Goal: Information Seeking & Learning: Learn about a topic

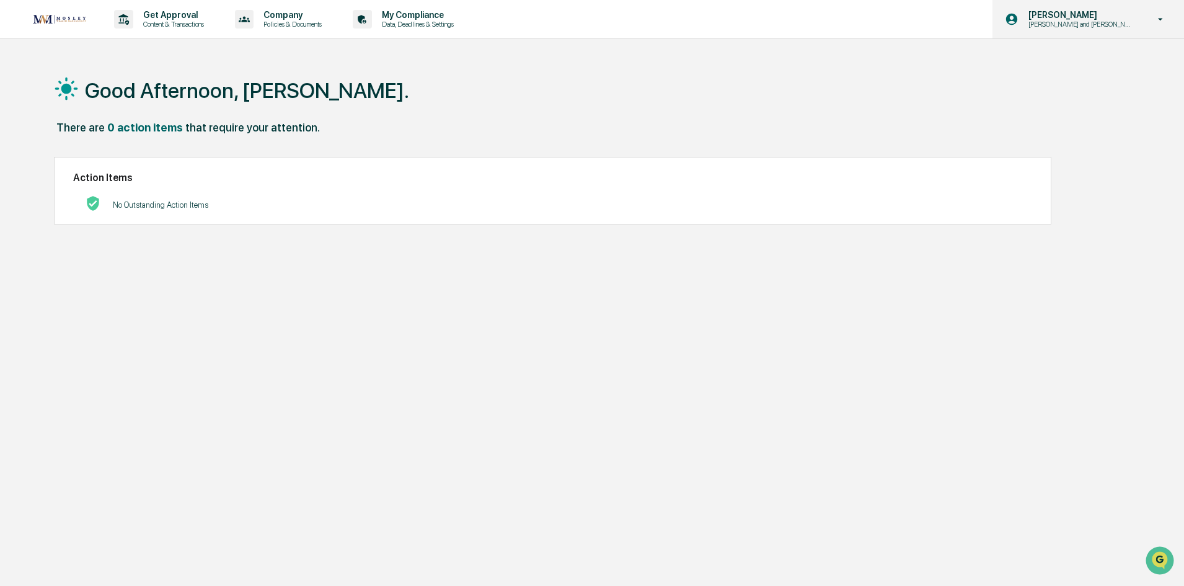
click at [1085, 20] on p "Chris and Jen Onboarding" at bounding box center [1078, 24] width 121 height 9
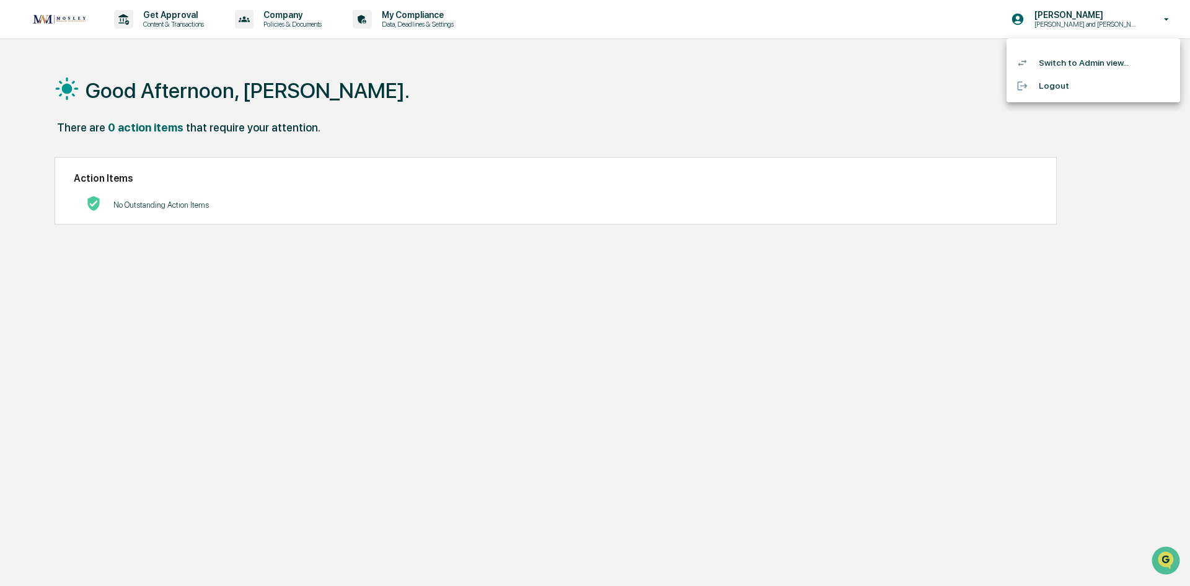
click at [1057, 66] on li "Switch to Admin view..." at bounding box center [1093, 62] width 174 height 23
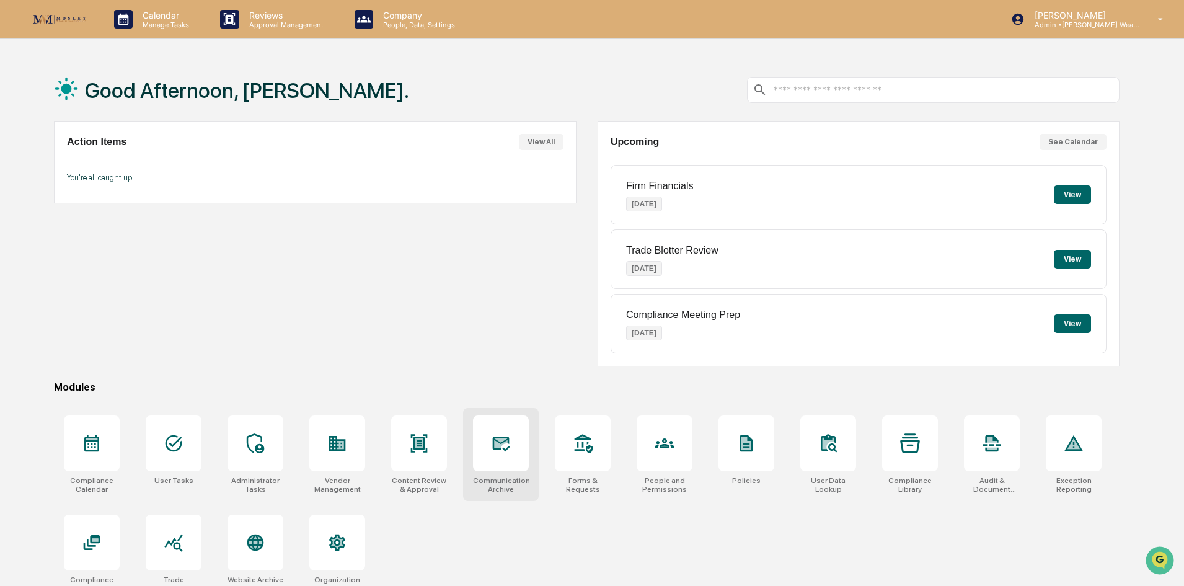
click at [497, 430] on div at bounding box center [501, 443] width 56 height 56
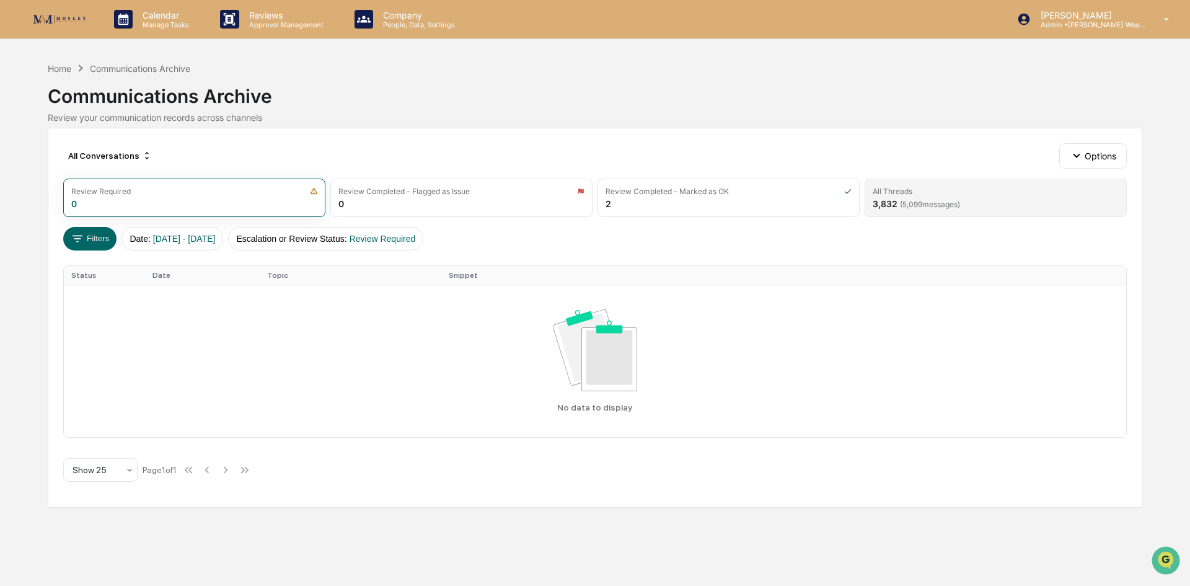
click at [913, 206] on span "( 5,099 messages)" at bounding box center [930, 204] width 60 height 9
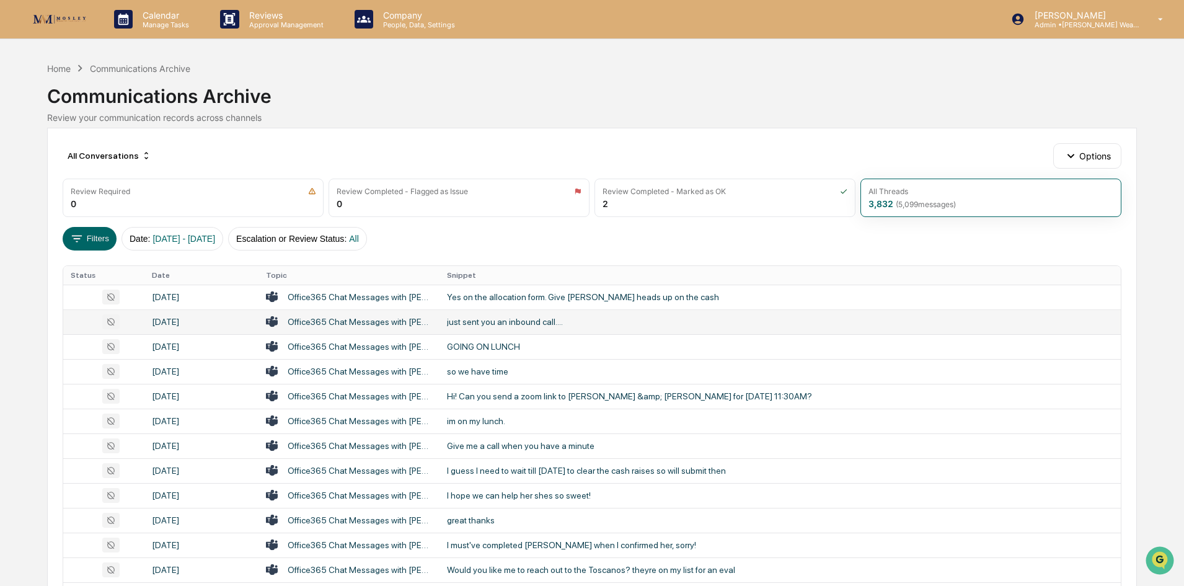
click at [489, 322] on div "just sent you an inbound call...." at bounding box center [695, 322] width 496 height 10
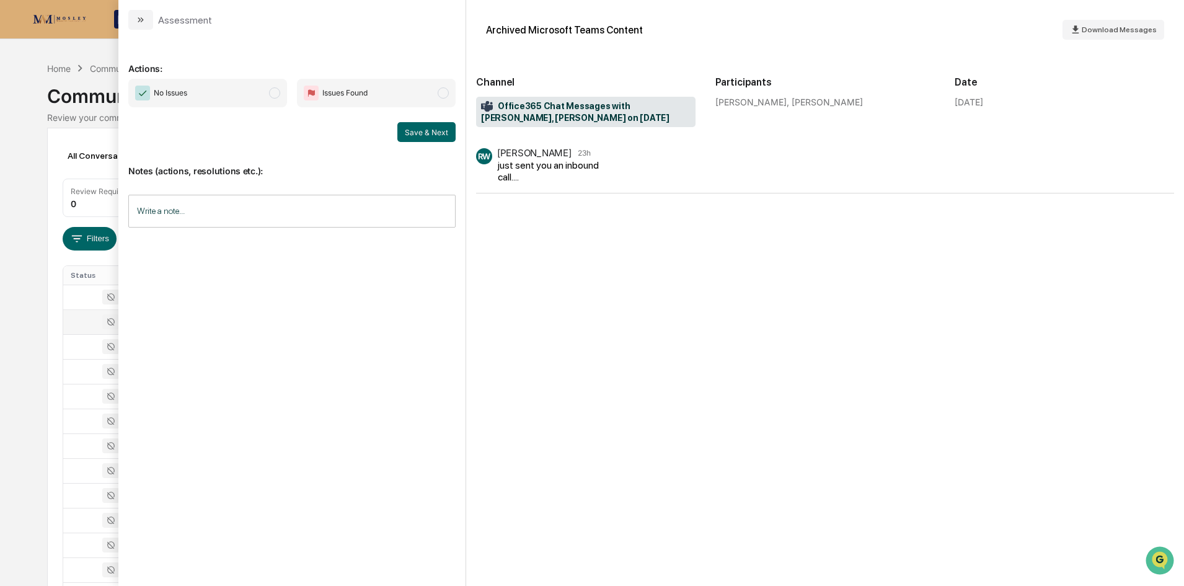
click at [499, 178] on div "just sent you an inbound call...." at bounding box center [556, 171] width 116 height 24
click at [77, 156] on div "All Conversations" at bounding box center [110, 156] width 94 height 20
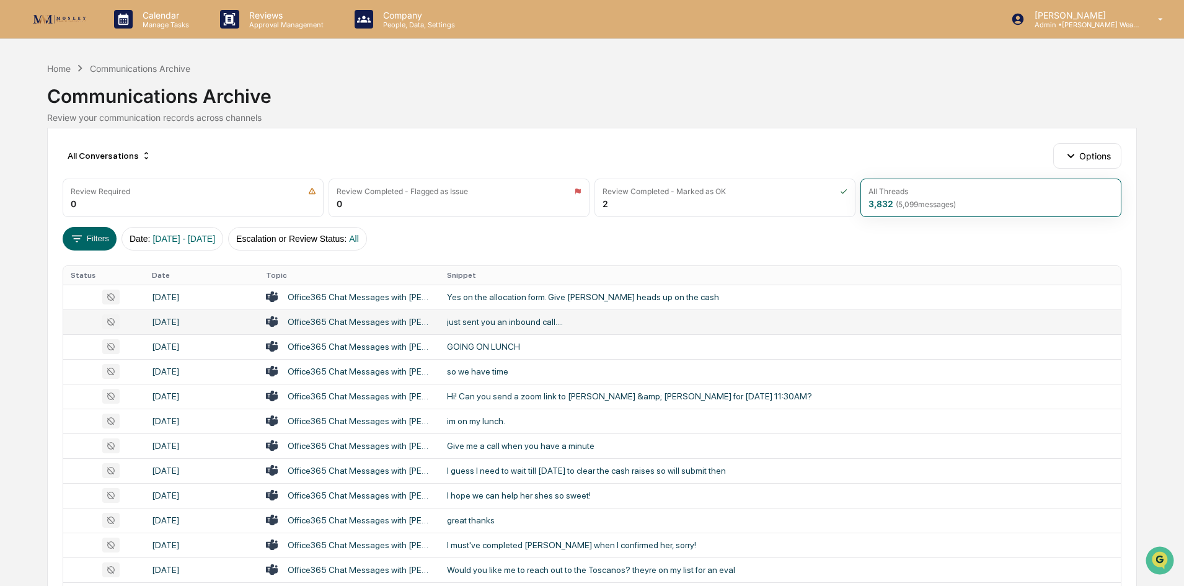
click at [0, 252] on div "Calendar Manage Tasks Reviews Approval Management Company People, Data, Setting…" at bounding box center [592, 487] width 1184 height 975
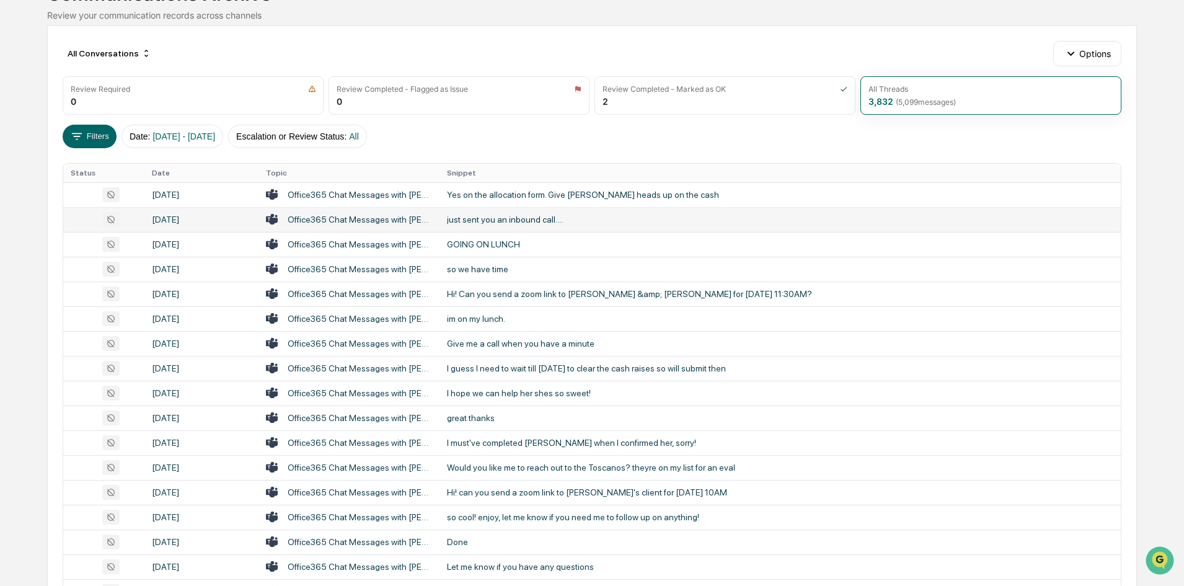
scroll to position [124, 0]
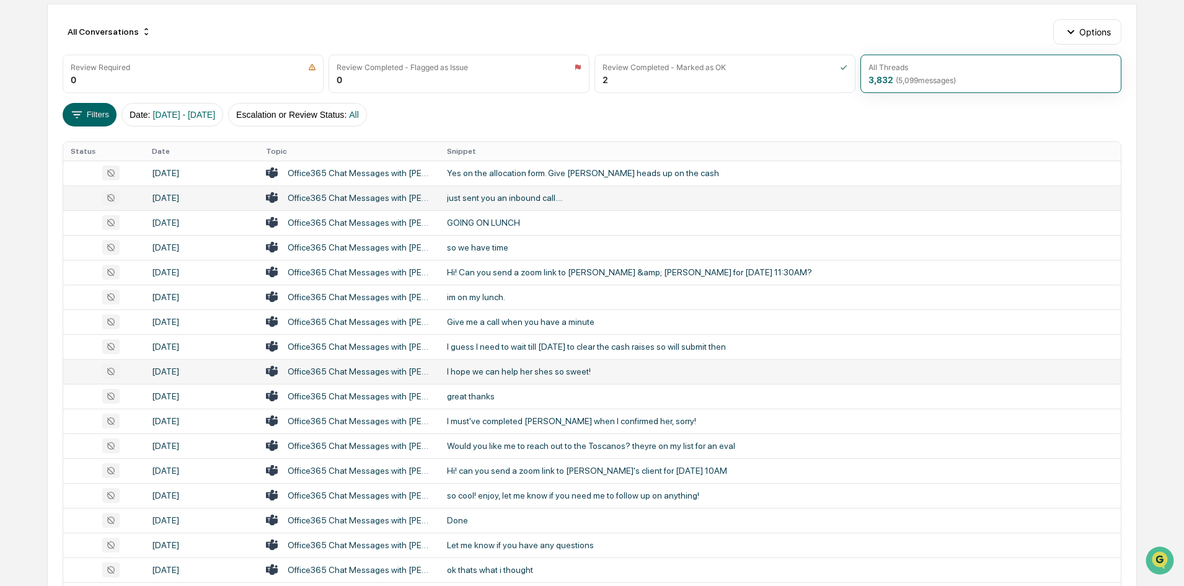
click at [492, 369] on div "I hope we can help her shes so sweet!" at bounding box center [695, 371] width 496 height 10
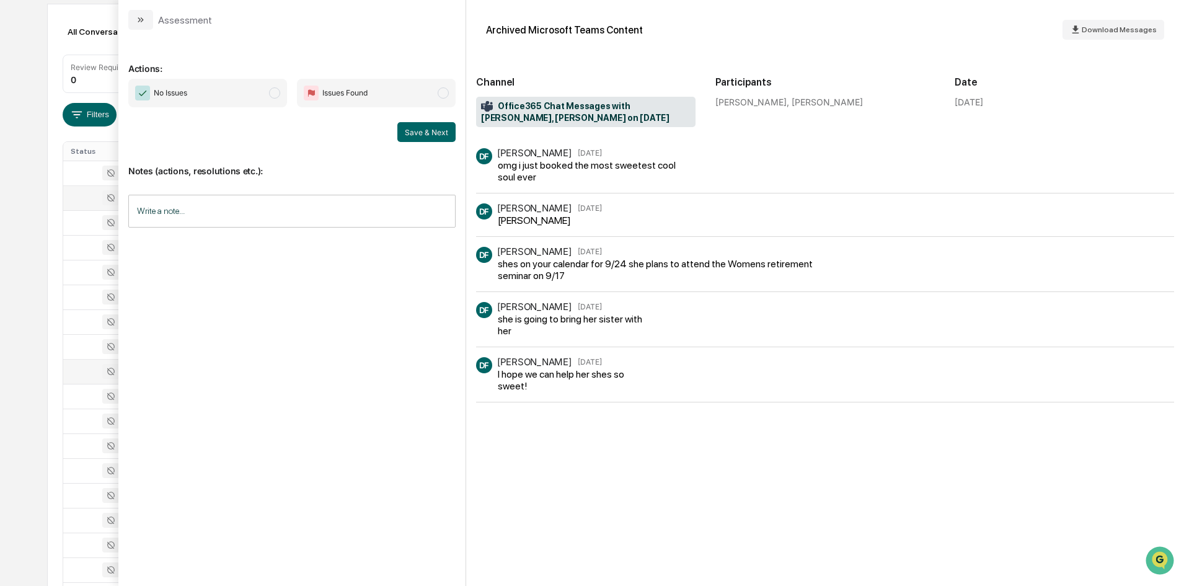
click at [59, 322] on div "All Conversations Options Review Required 0 Review Completed - Flagged as Issue…" at bounding box center [591, 427] width 1089 height 847
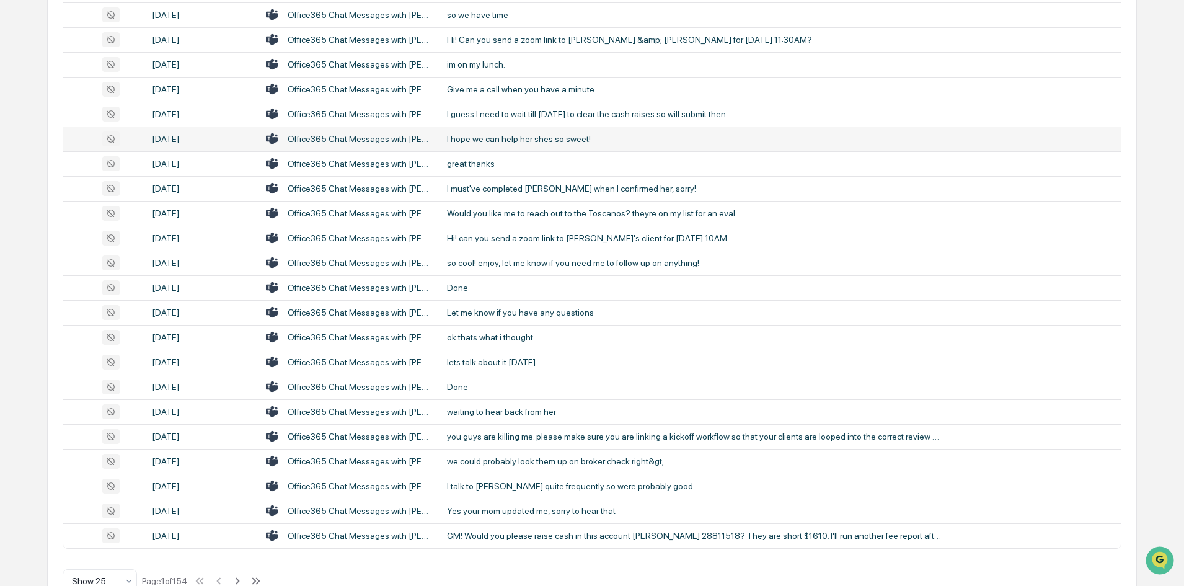
scroll to position [389, 0]
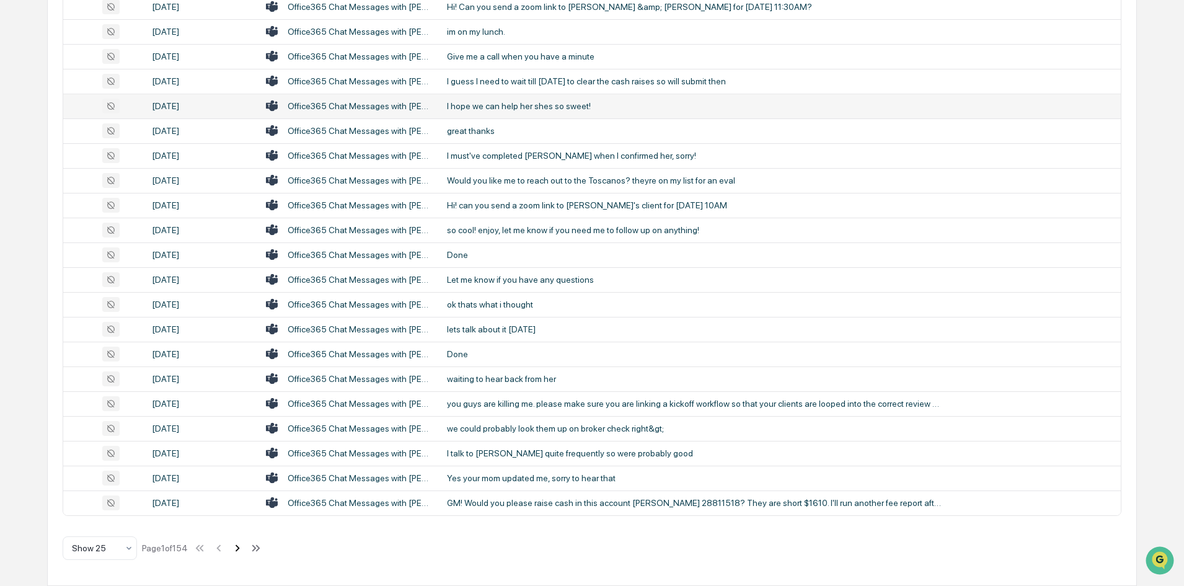
click at [236, 549] on icon at bounding box center [238, 548] width 14 height 14
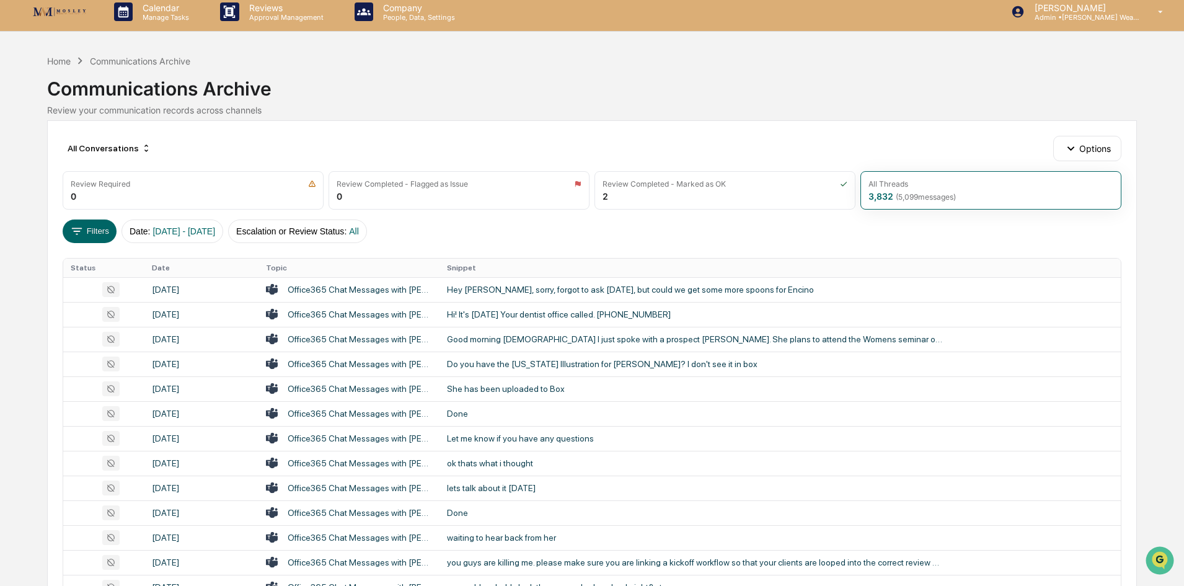
scroll to position [0, 0]
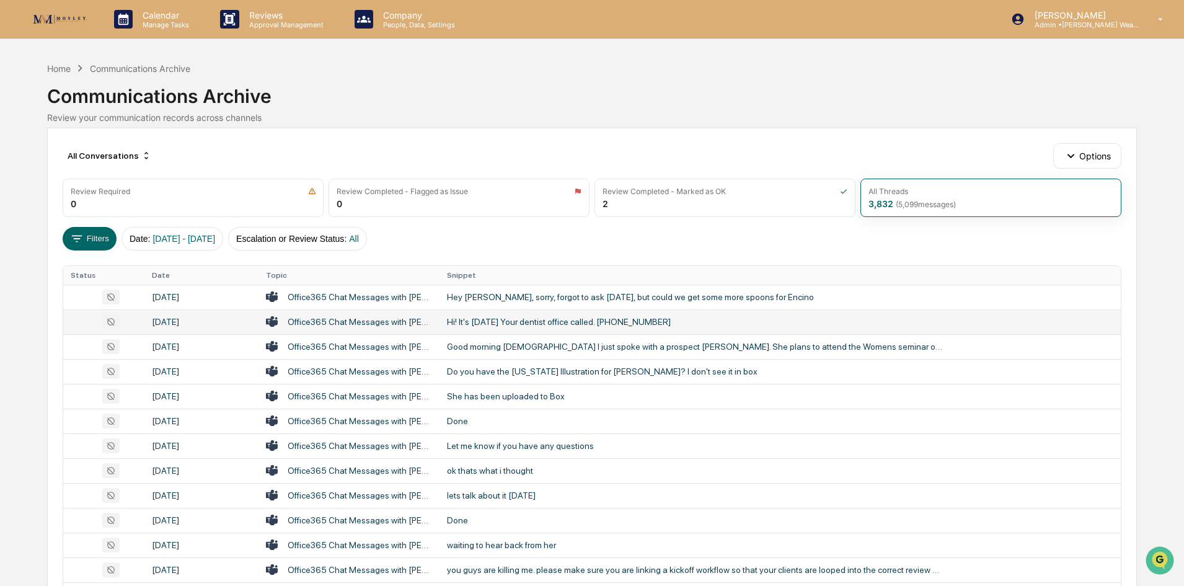
click at [468, 328] on td "Hi! It's [DATE] Your dentist office called. [PHONE_NUMBER]" at bounding box center [779, 321] width 681 height 25
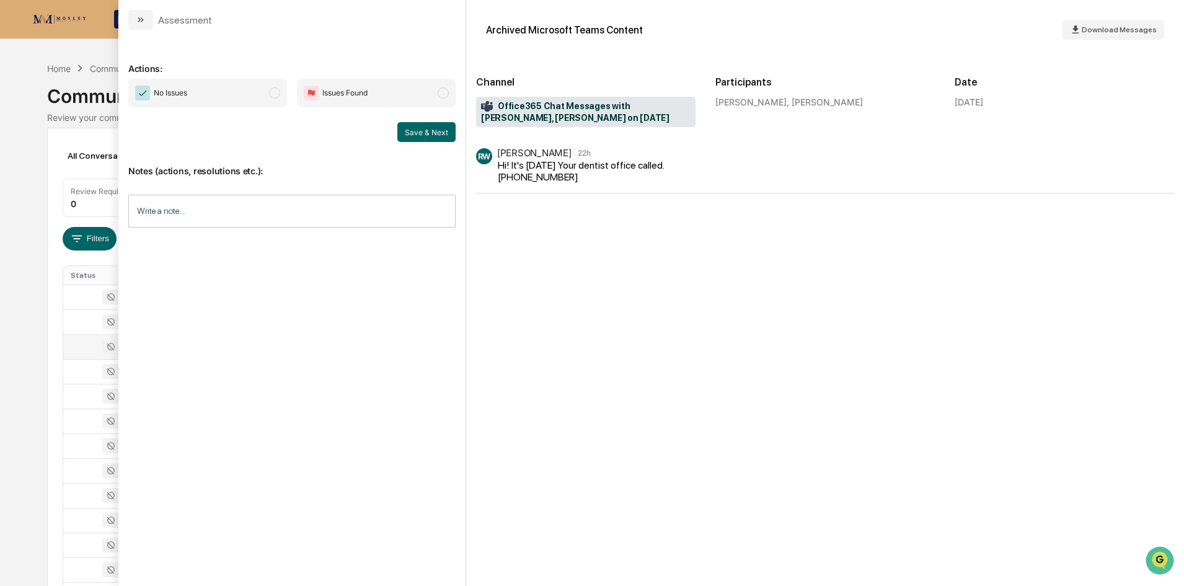
click at [64, 339] on td at bounding box center [103, 346] width 81 height 25
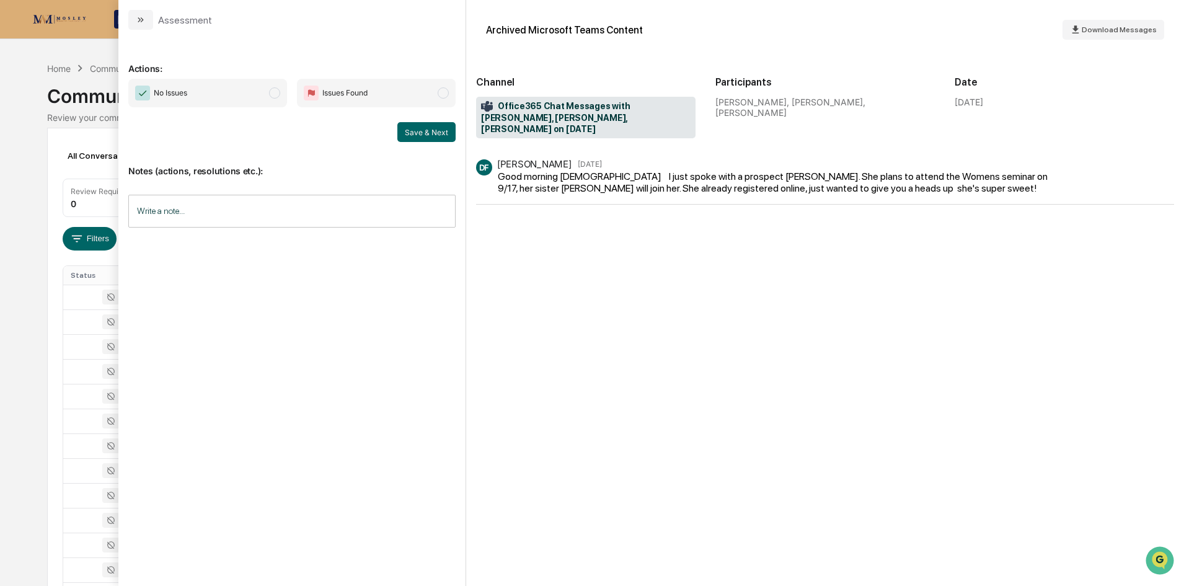
click at [43, 345] on div "Calendar Manage Tasks Reviews Approval Management Company People, Data, Setting…" at bounding box center [592, 487] width 1184 height 975
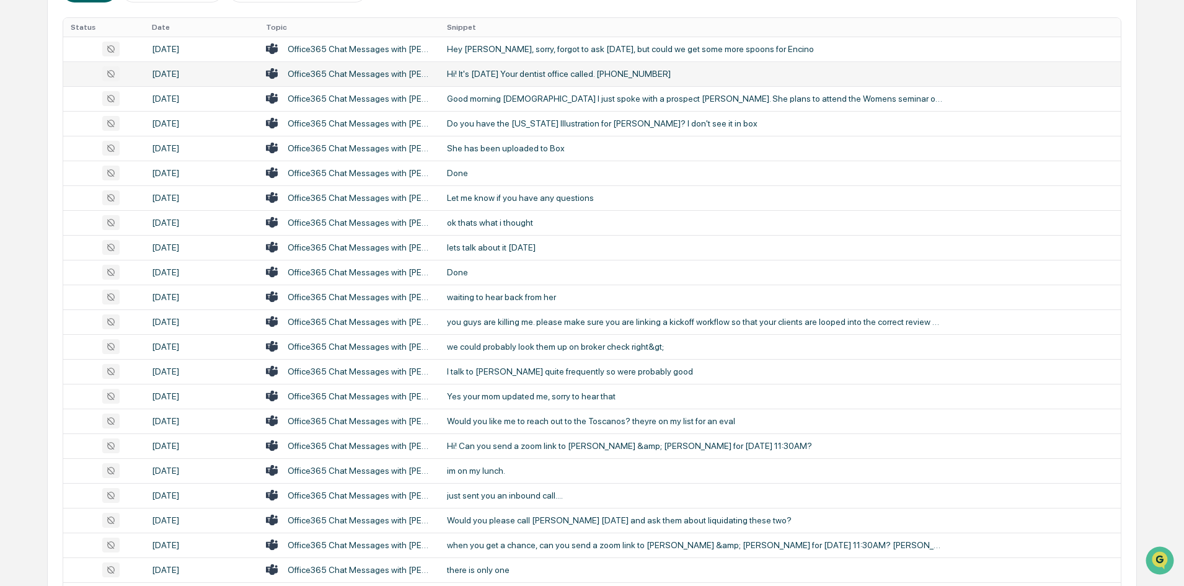
scroll to position [310, 0]
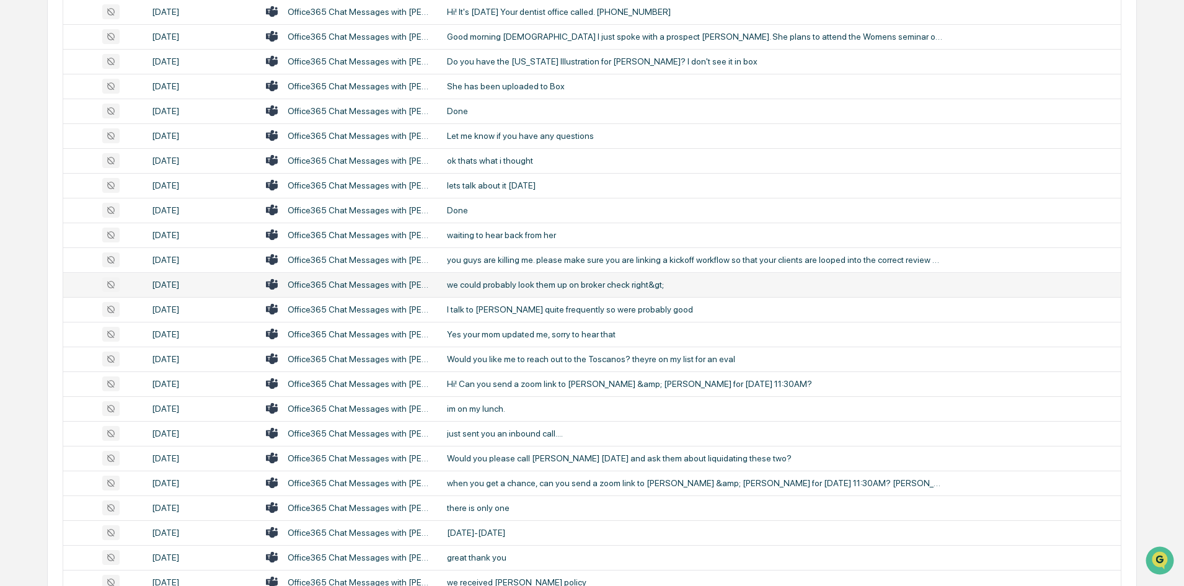
click at [551, 291] on td "we could probably look them up on broker check right&gt;" at bounding box center [779, 284] width 681 height 25
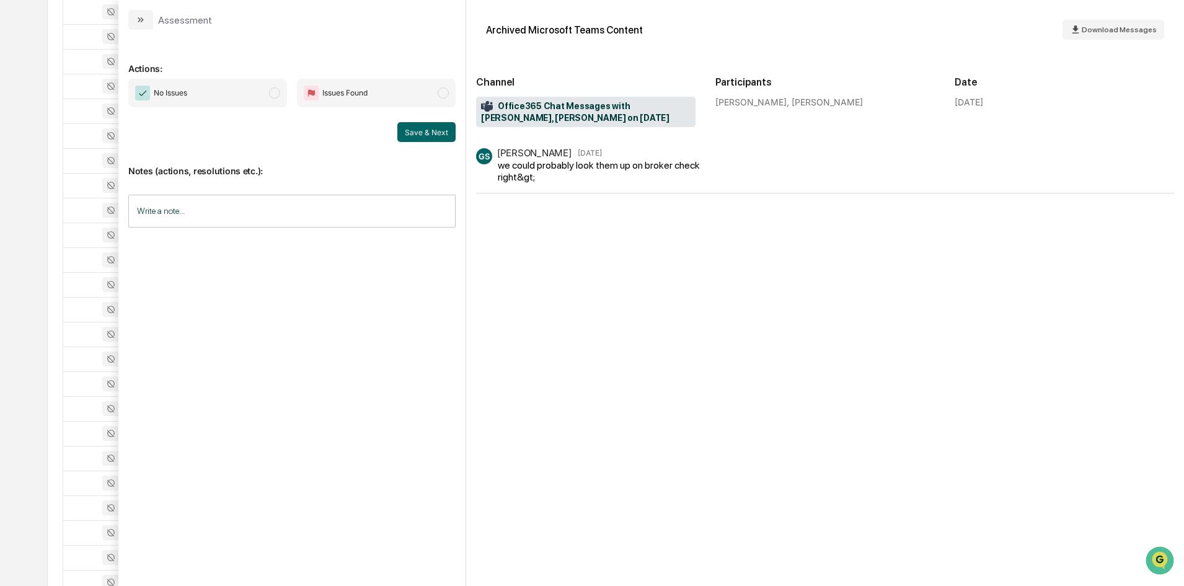
click at [574, 180] on div "we could probably look them up on broker check right&gt;" at bounding box center [603, 171] width 210 height 24
click at [556, 164] on div "we could probably look them up on broker check right&gt;" at bounding box center [603, 171] width 210 height 24
click at [42, 298] on div "Calendar Manage Tasks Reviews Approval Management Company People, Data, Setting…" at bounding box center [592, 177] width 1184 height 975
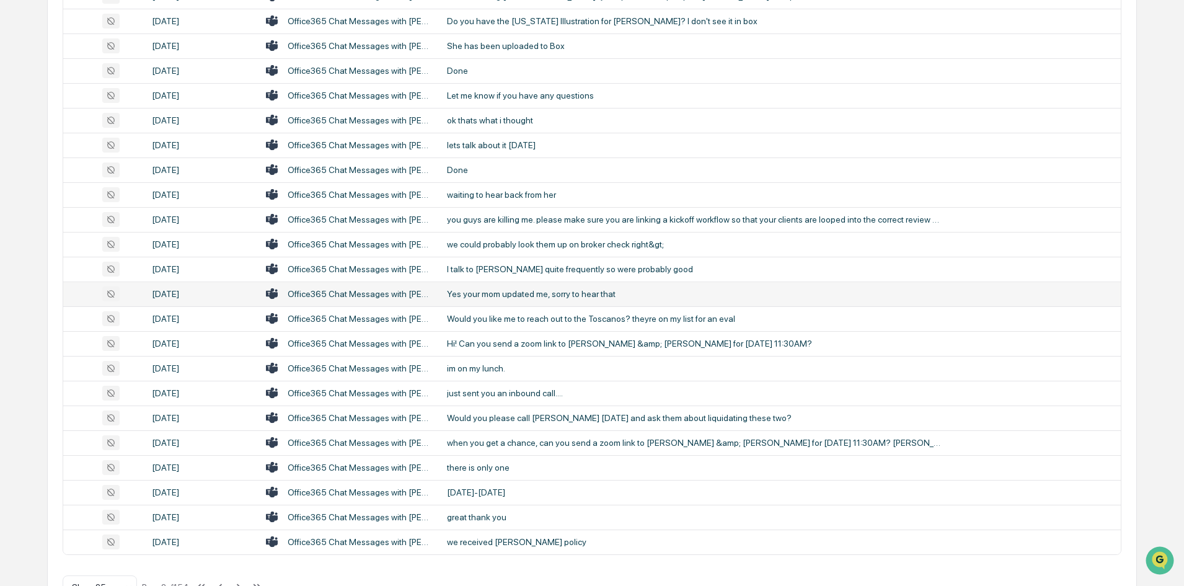
scroll to position [372, 0]
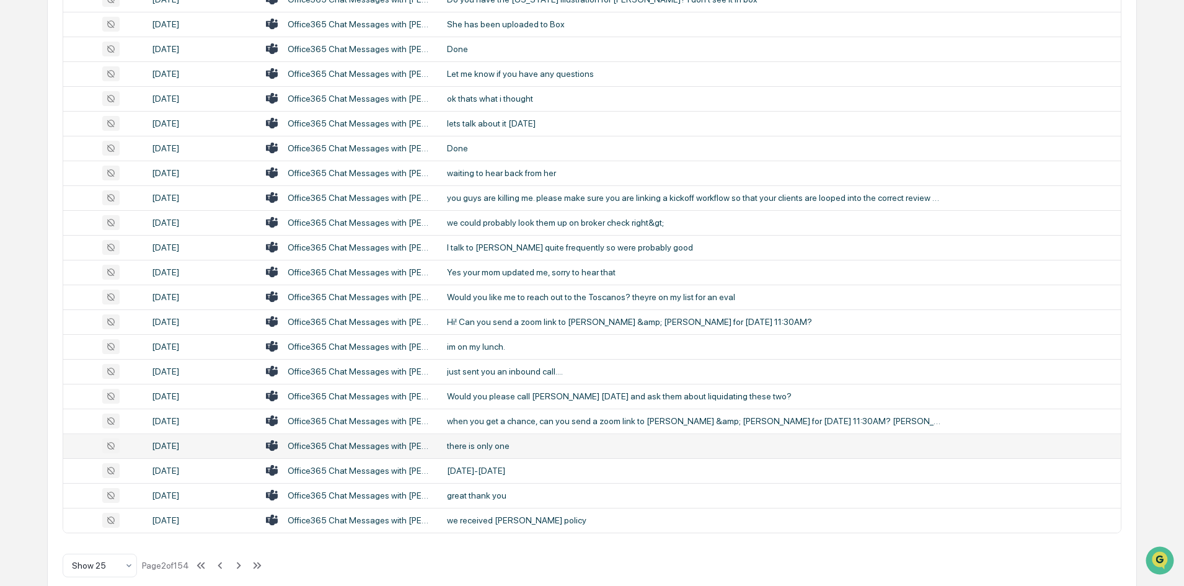
click at [475, 447] on div "there is only one" at bounding box center [695, 446] width 496 height 10
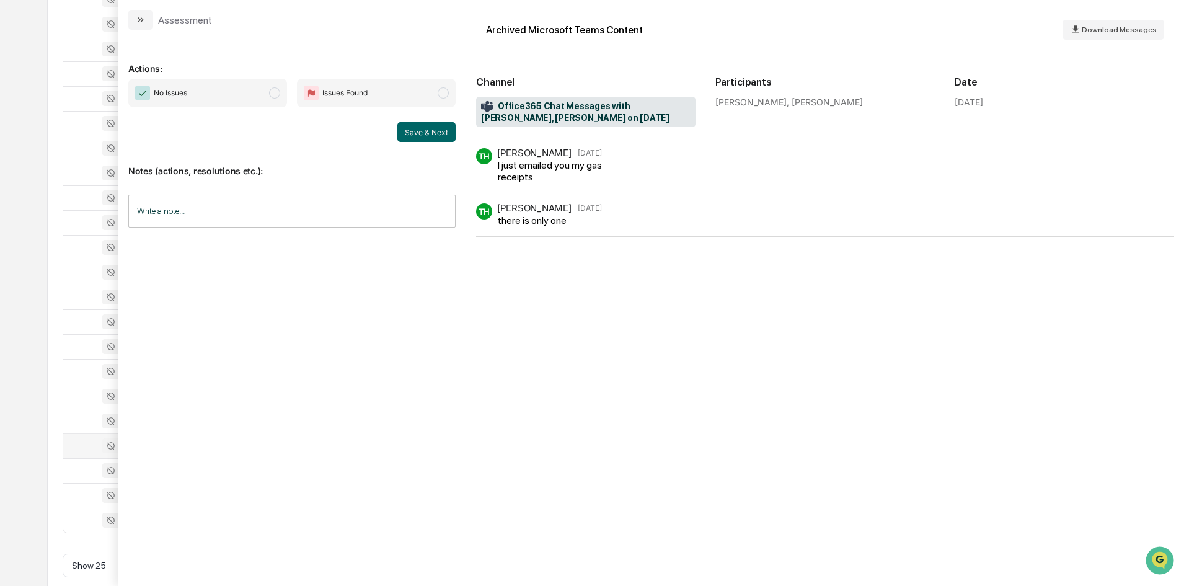
click at [6, 327] on div "Calendar Manage Tasks Reviews Approval Management Company People, Data, Setting…" at bounding box center [592, 115] width 1184 height 975
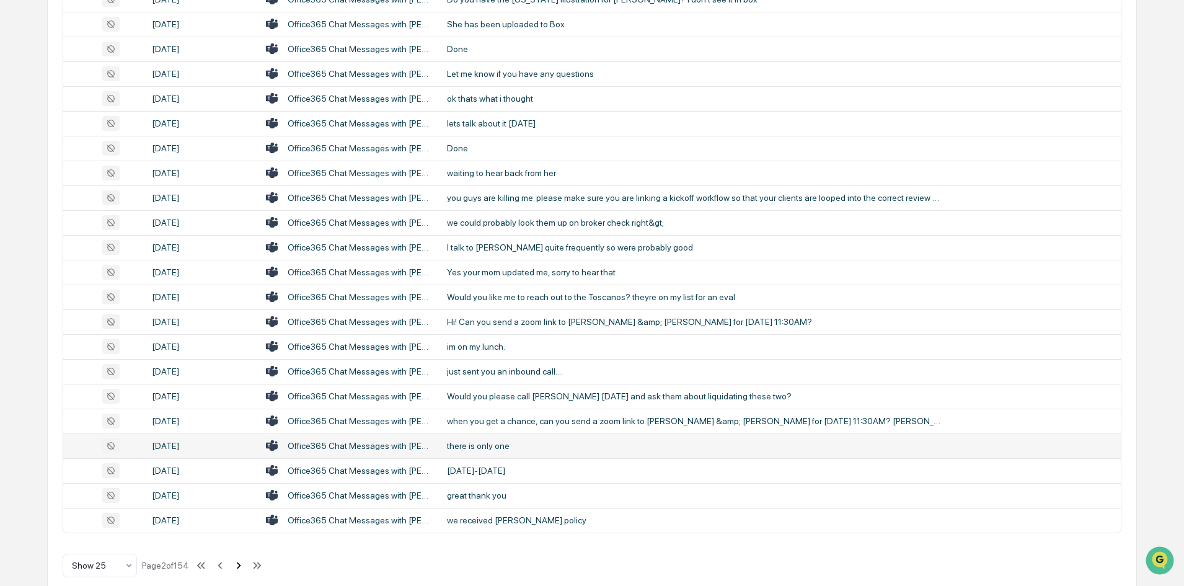
click at [244, 565] on icon at bounding box center [239, 565] width 14 height 14
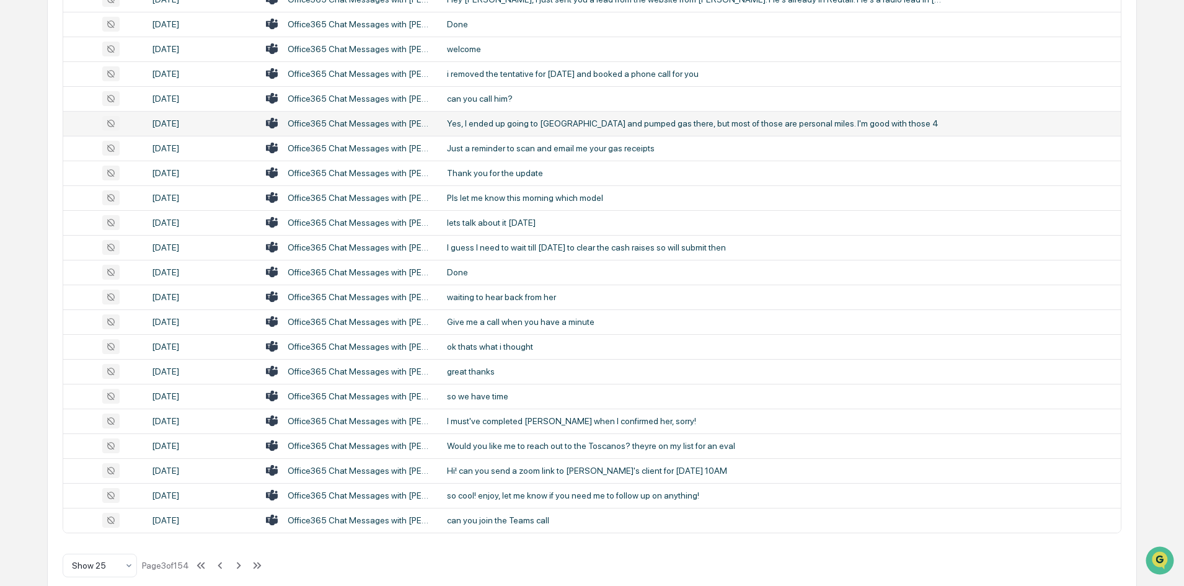
click at [539, 124] on div "Yes, I ended up going to [GEOGRAPHIC_DATA] and pumped gas there, but most of th…" at bounding box center [695, 123] width 496 height 10
click at [38, 312] on div "Calendar Manage Tasks Reviews Approval Management Company People, Data, Setting…" at bounding box center [592, 115] width 1184 height 975
click at [241, 563] on icon at bounding box center [239, 564] width 4 height 7
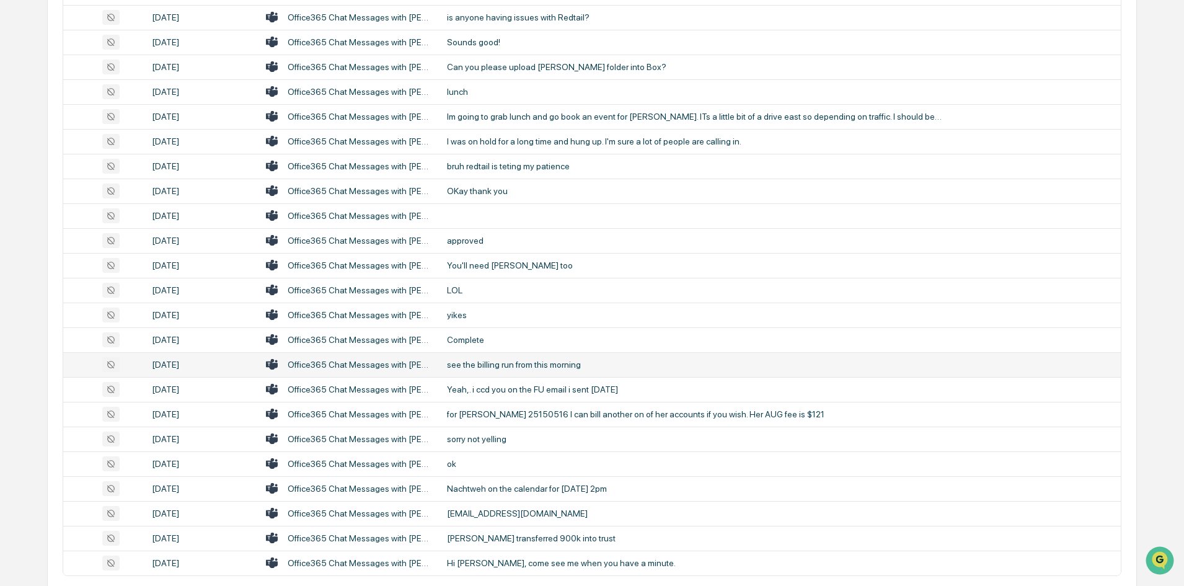
scroll to position [310, 0]
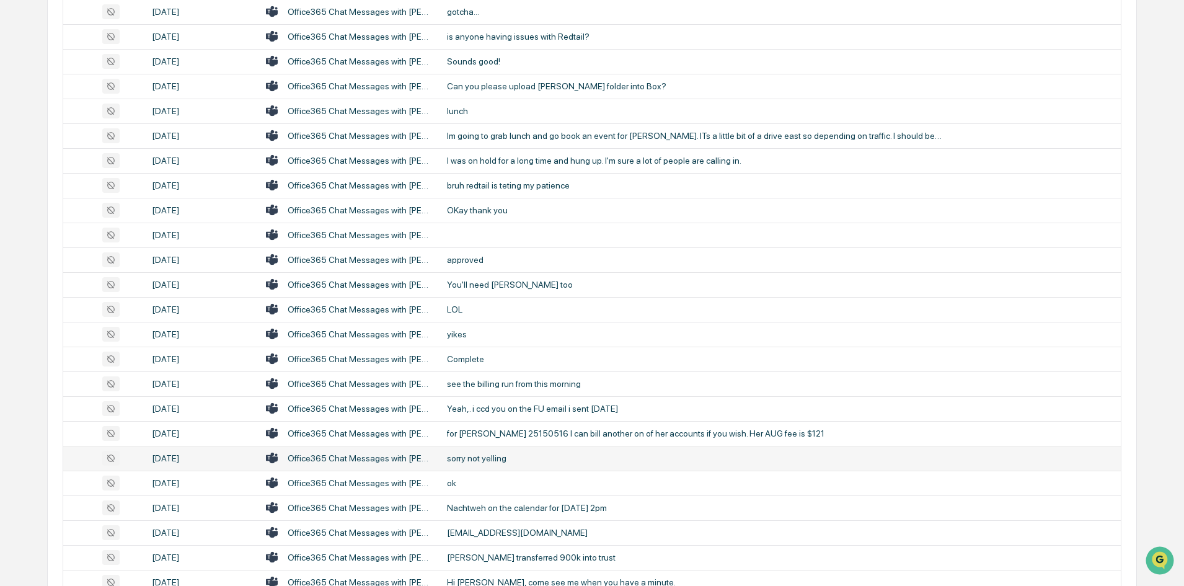
click at [540, 458] on div "sorry not yelling" at bounding box center [695, 458] width 496 height 10
click at [50, 374] on div "All Conversations Options Review Required 0 Review Completed - Flagged as Issue…" at bounding box center [591, 241] width 1089 height 847
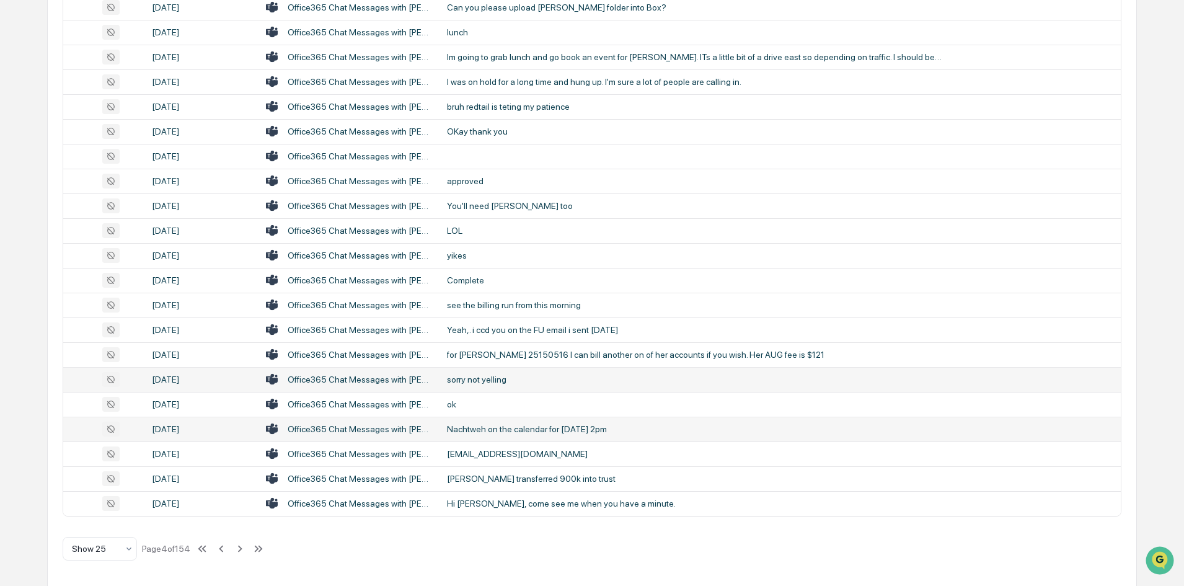
scroll to position [389, 0]
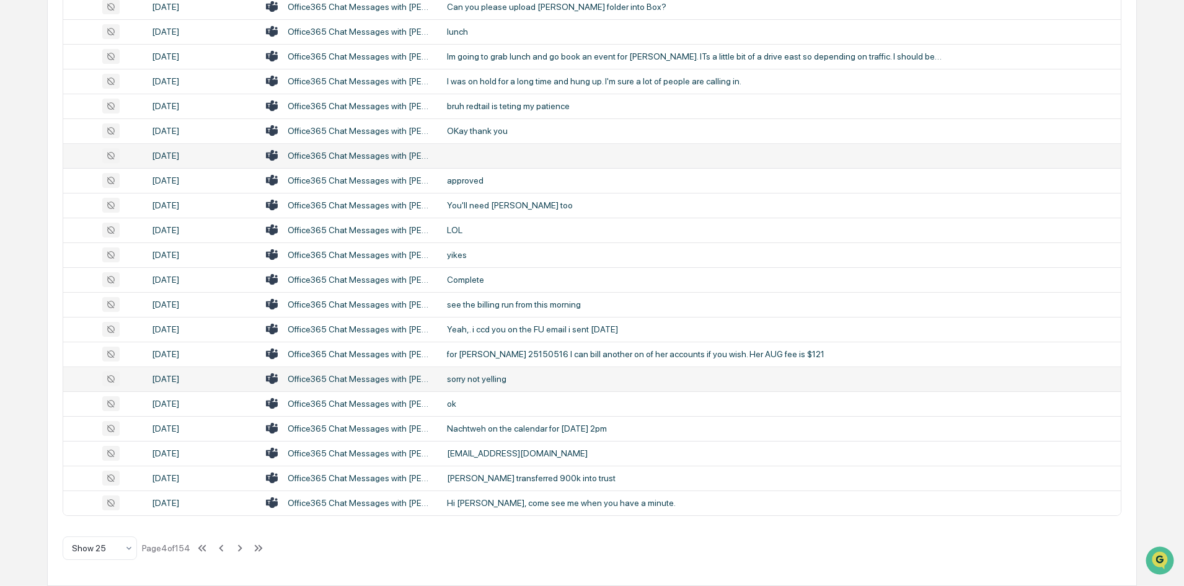
click at [477, 151] on td at bounding box center [779, 155] width 681 height 25
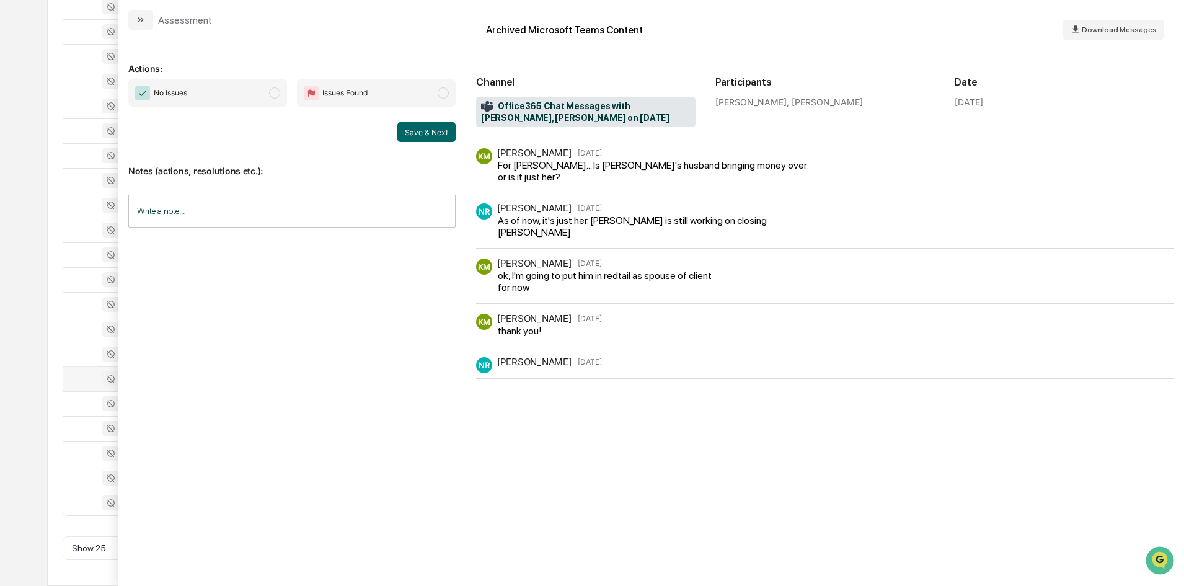
click at [526, 372] on div "NR [PERSON_NAME] [DATE]" at bounding box center [539, 365] width 126 height 16
click at [481, 372] on div "NR" at bounding box center [484, 365] width 16 height 16
click at [600, 371] on div "NR [PERSON_NAME] [DATE]" at bounding box center [825, 368] width 698 height 22
click at [667, 362] on div "NR [PERSON_NAME] [DATE]" at bounding box center [825, 362] width 698 height 11
click at [573, 113] on span "Office365 Chat Messages with [PERSON_NAME], [PERSON_NAME] on [DATE]" at bounding box center [585, 112] width 209 height 24
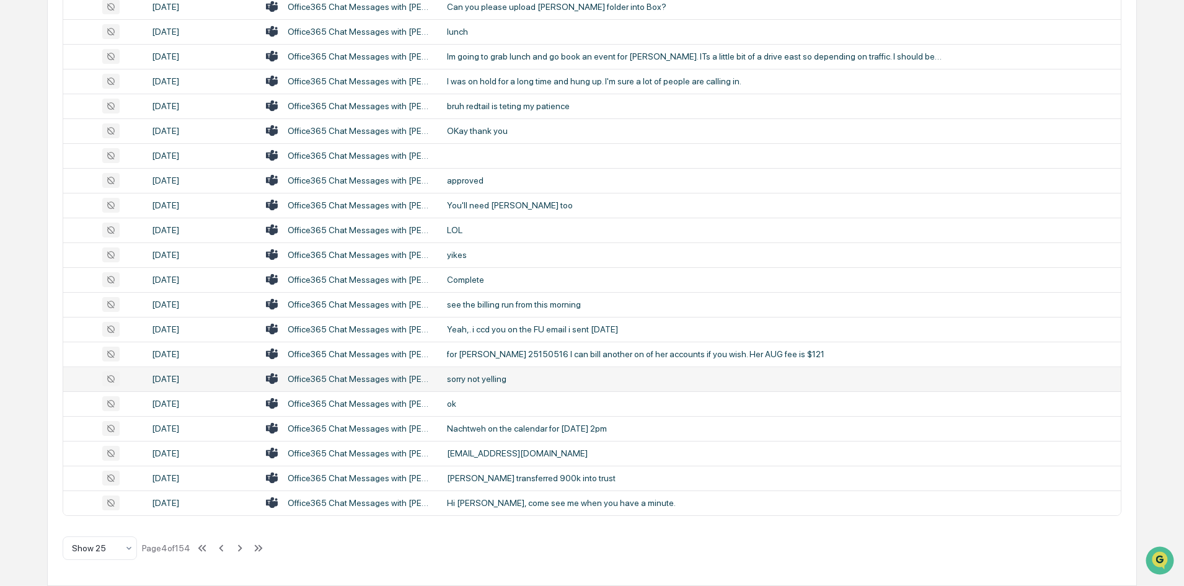
click at [42, 312] on div "Calendar Manage Tasks Reviews Approval Management Company People, Data, Setting…" at bounding box center [592, 98] width 1184 height 975
click at [242, 548] on icon at bounding box center [240, 547] width 4 height 7
